Goal: Navigation & Orientation: Find specific page/section

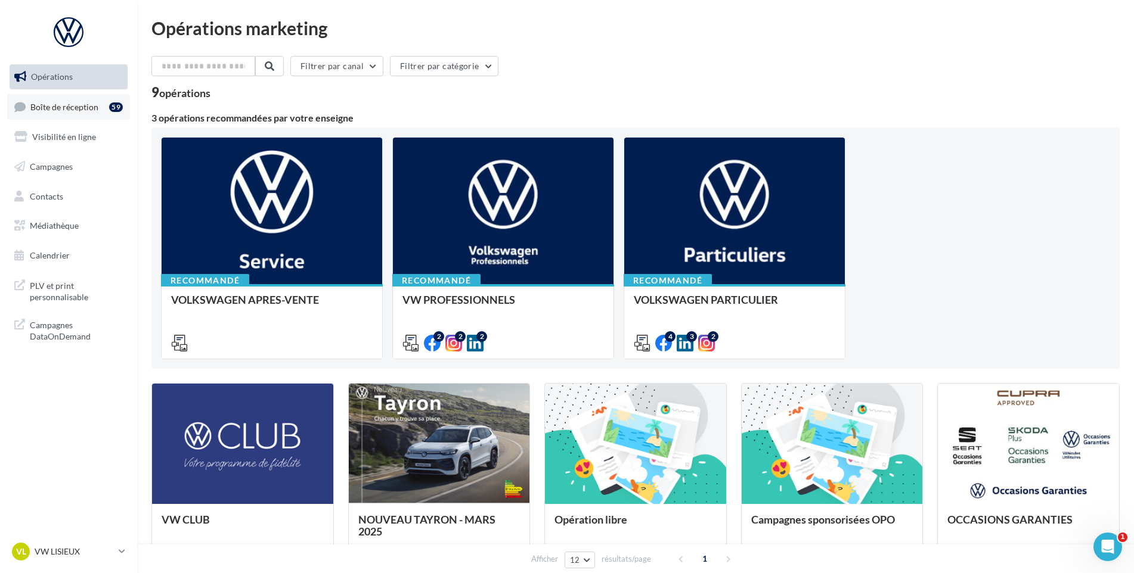
drag, startPoint x: 92, startPoint y: 112, endPoint x: 100, endPoint y: 115, distance: 8.9
click at [92, 112] on link "Boîte de réception 59" at bounding box center [68, 107] width 123 height 26
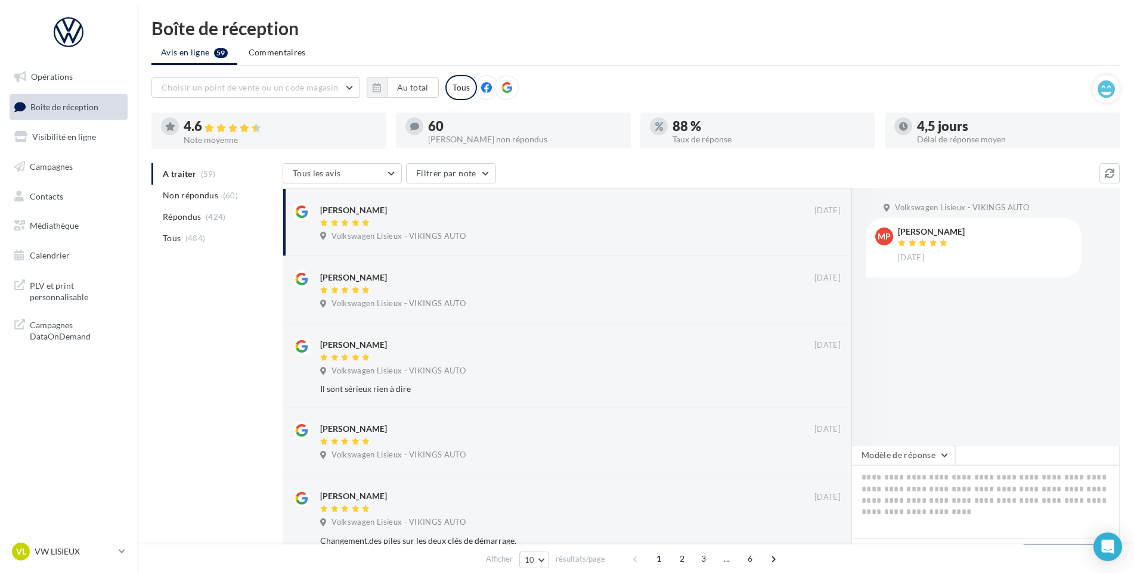
click at [56, 566] on div "VL VW LISIEUX vw-lis-vau" at bounding box center [68, 557] width 137 height 33
click at [60, 554] on p "VW LISIEUX" at bounding box center [74, 552] width 79 height 12
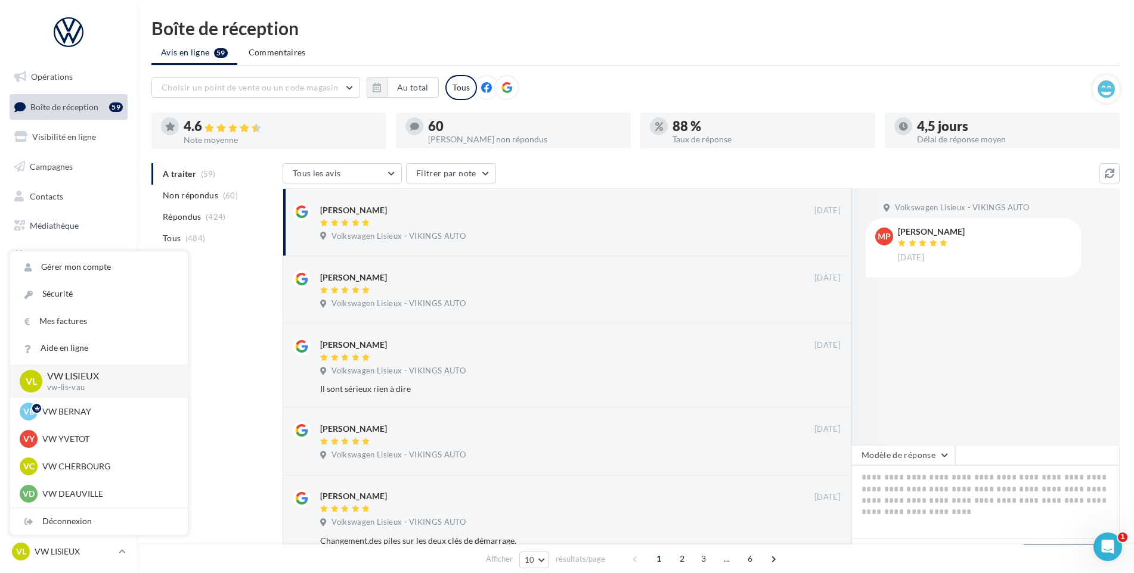
scroll to position [298, 0]
click at [94, 396] on div "VG VW GRANVILLE vw-gra-vau" at bounding box center [99, 388] width 159 height 18
